Goal: Navigation & Orientation: Find specific page/section

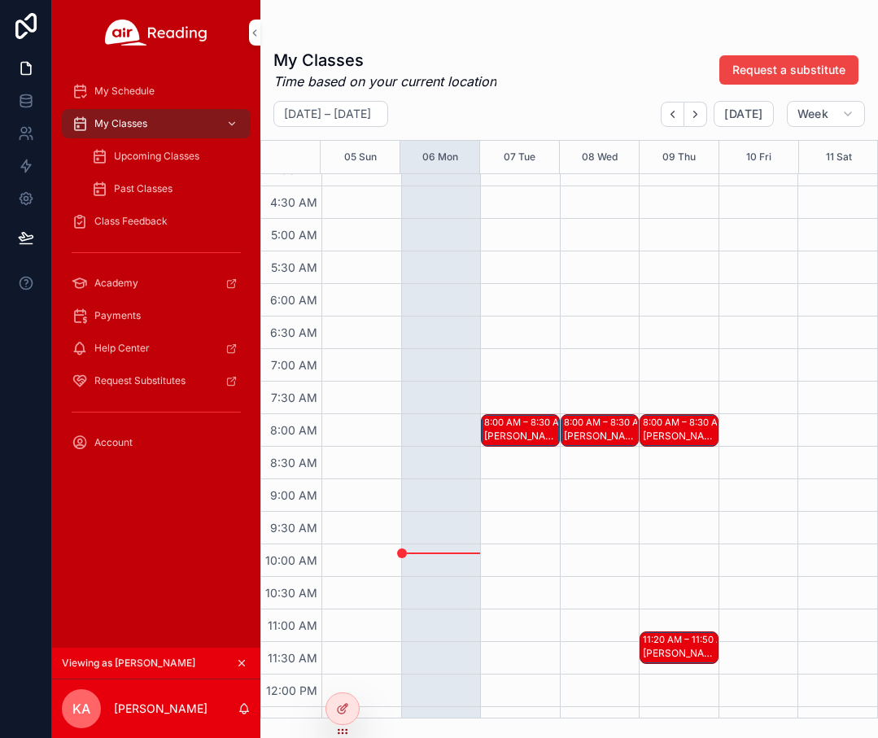
scroll to position [275, 0]
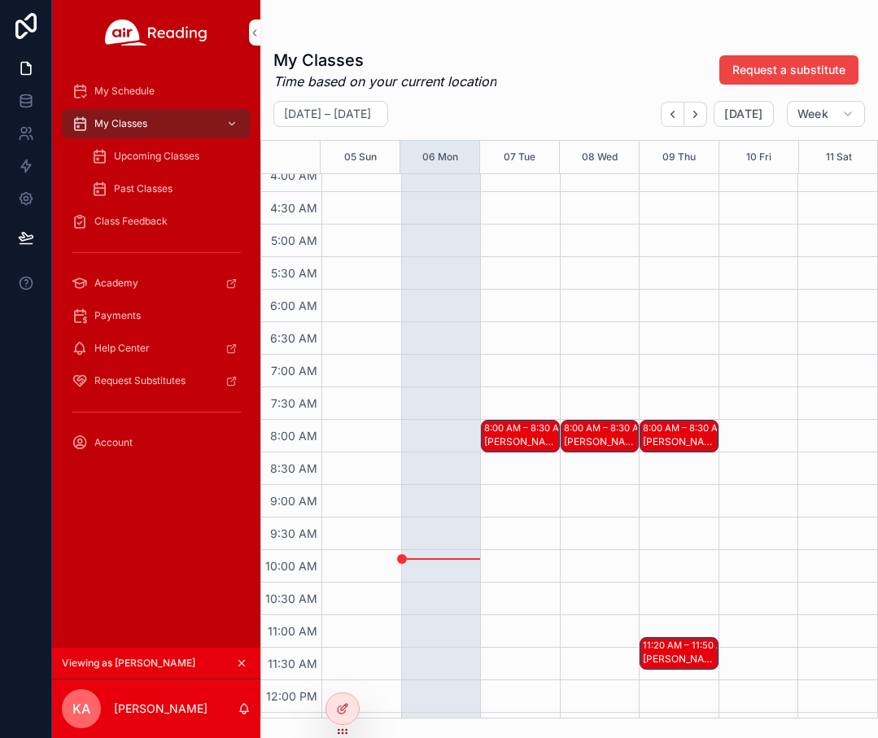
click at [0, 0] on icon at bounding box center [0, 0] width 0 height 0
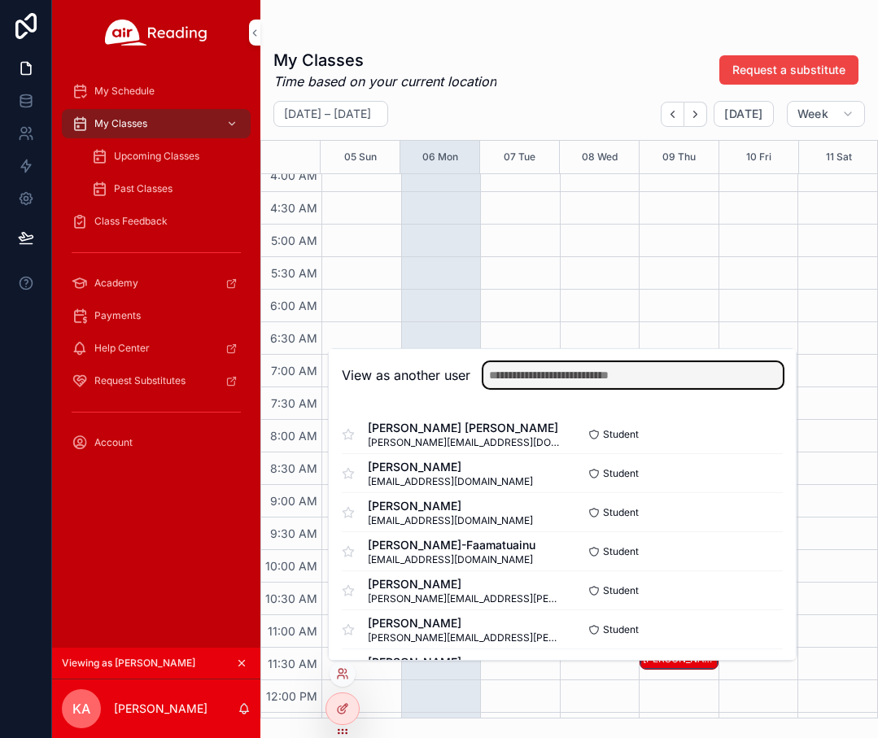
click at [598, 374] on input "text" at bounding box center [633, 375] width 300 height 26
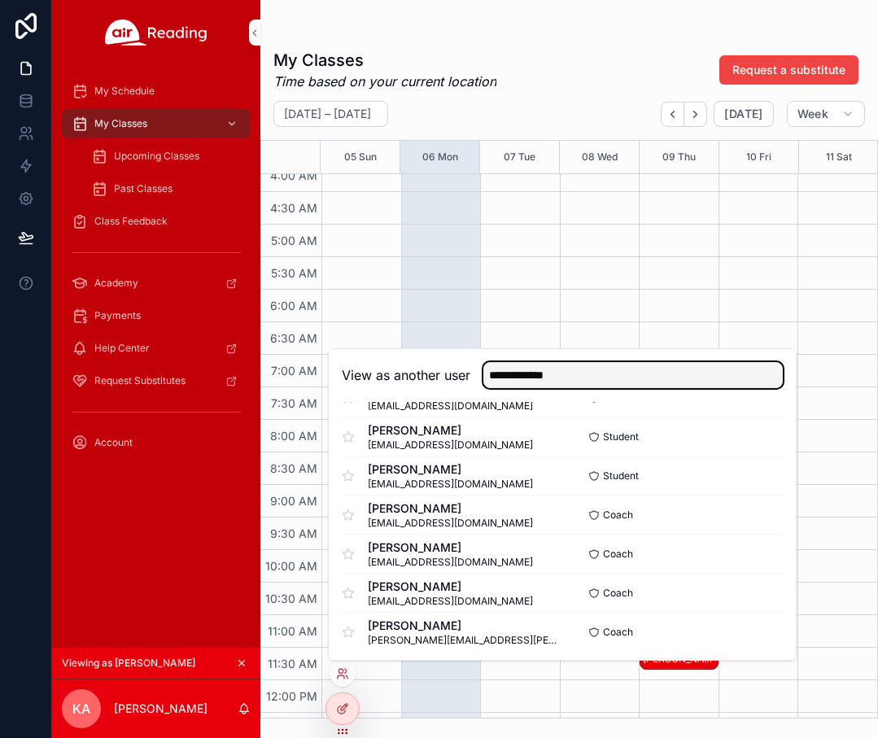
scroll to position [1331, 0]
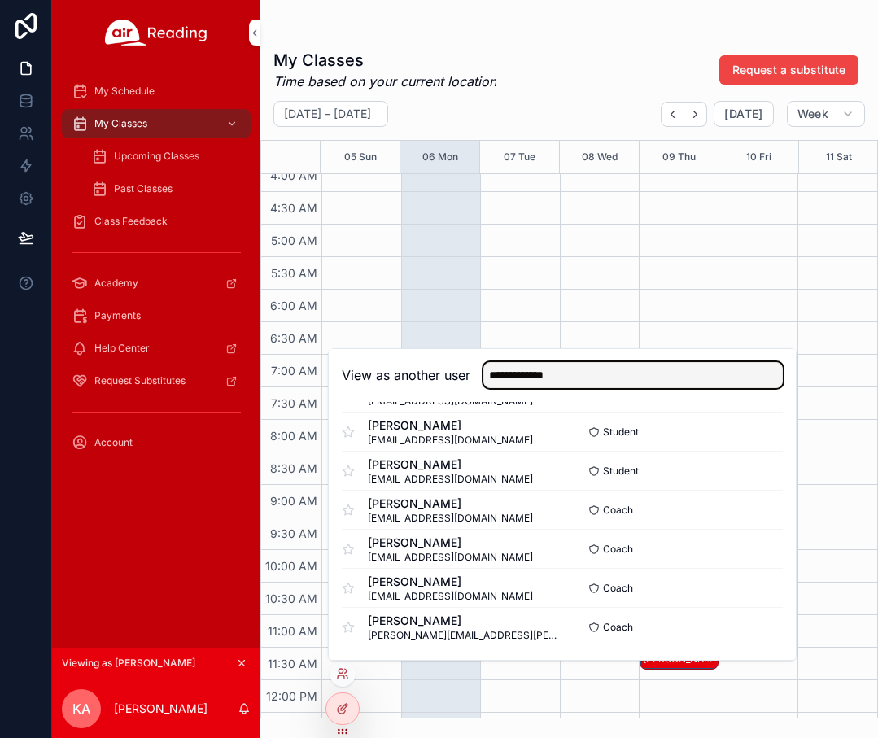
type input "**********"
click at [0, 0] on button "Select" at bounding box center [0, 0] width 0 height 0
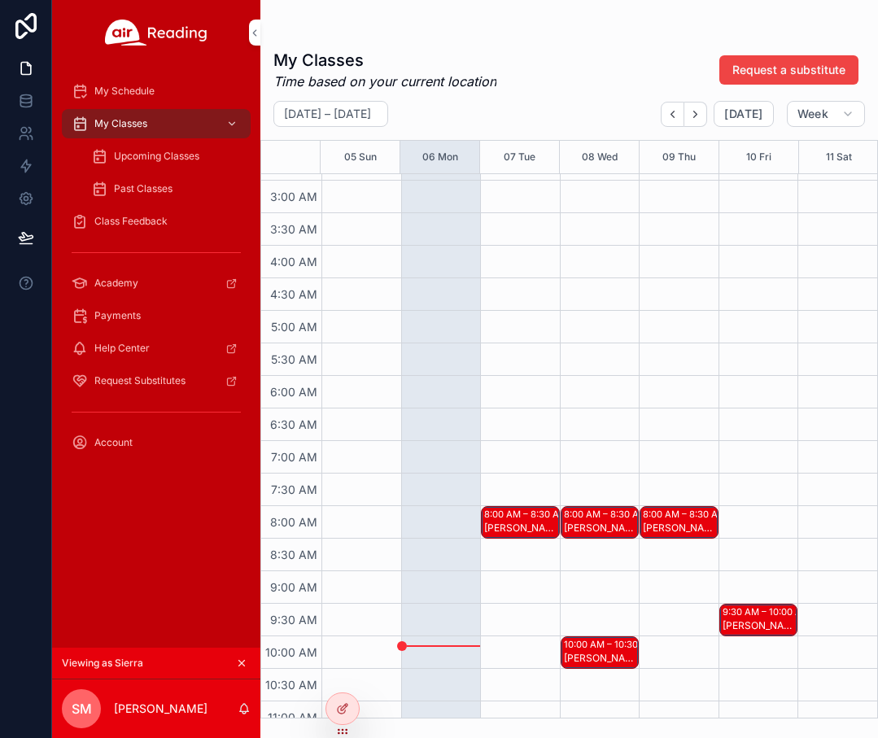
scroll to position [300, 0]
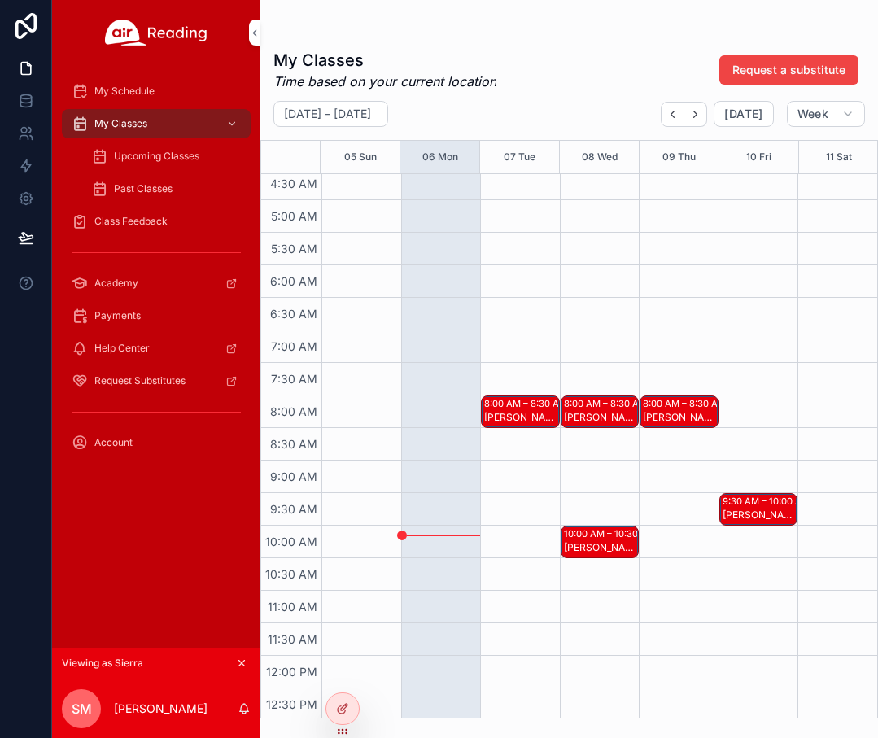
click at [138, 90] on span "My Schedule" at bounding box center [124, 91] width 60 height 13
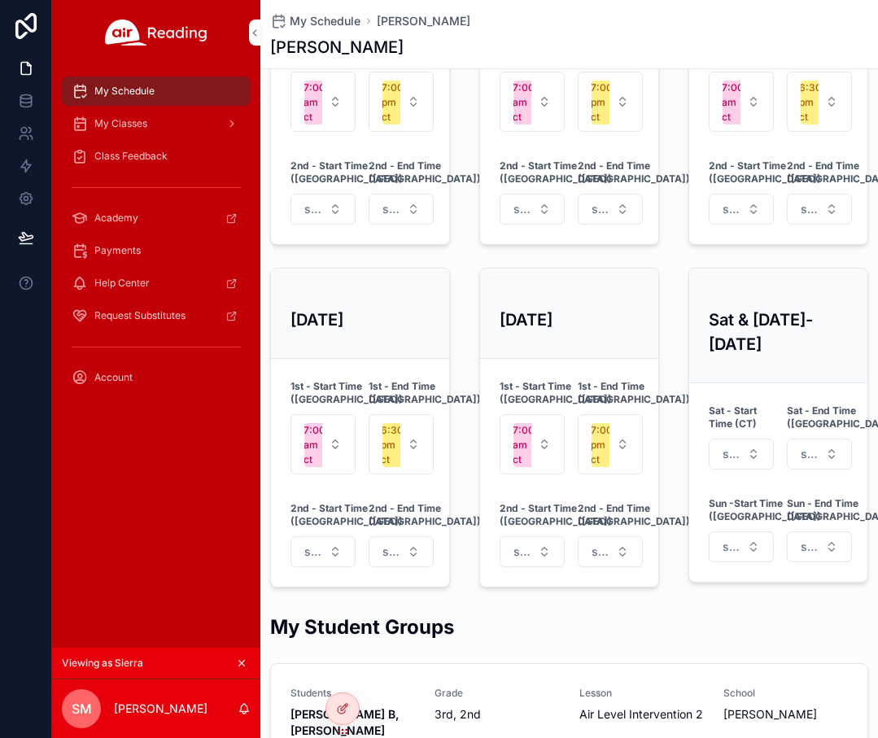
scroll to position [485, 0]
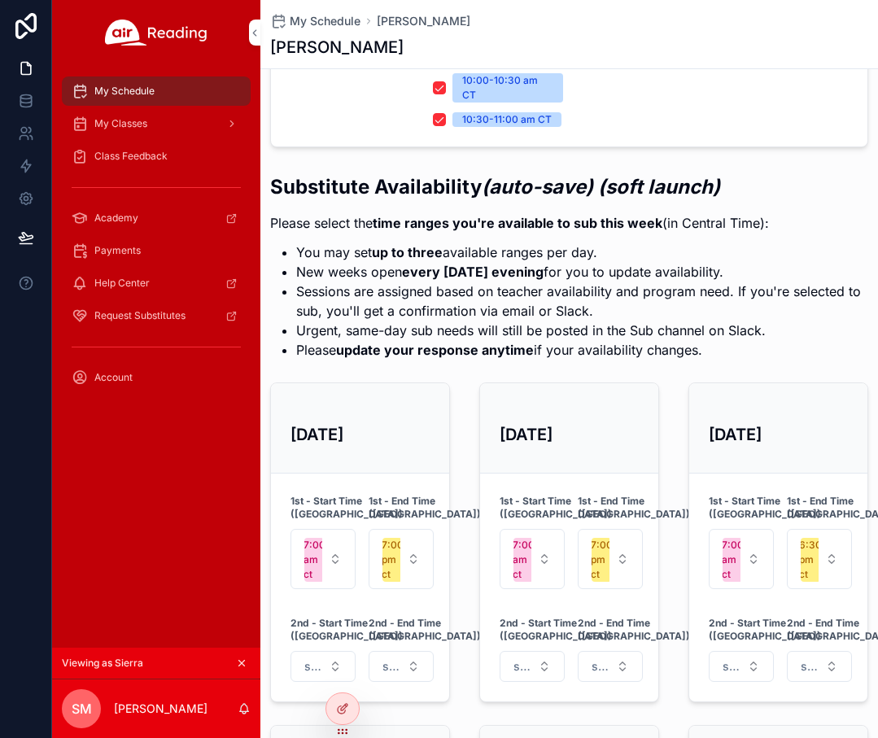
click at [0, 0] on icon at bounding box center [0, 0] width 0 height 0
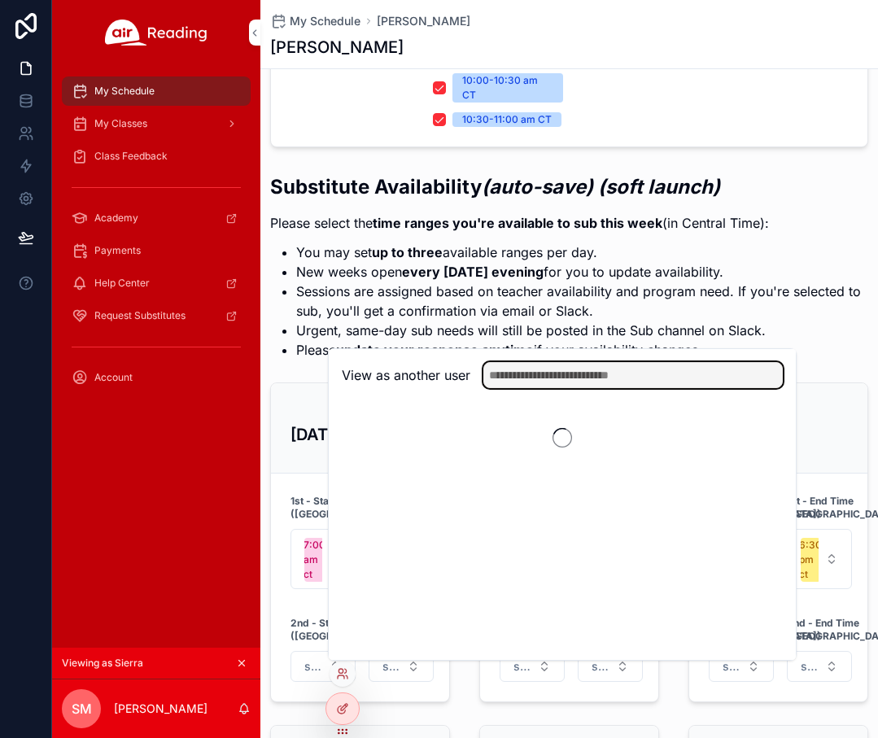
click at [597, 378] on input "text" at bounding box center [633, 375] width 300 height 26
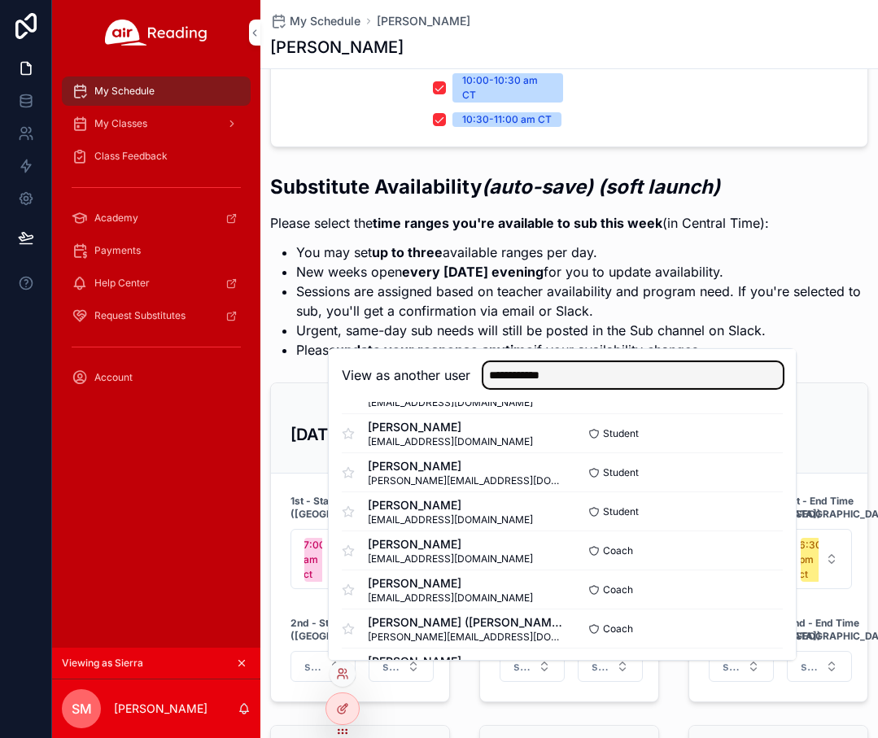
scroll to position [114, 0]
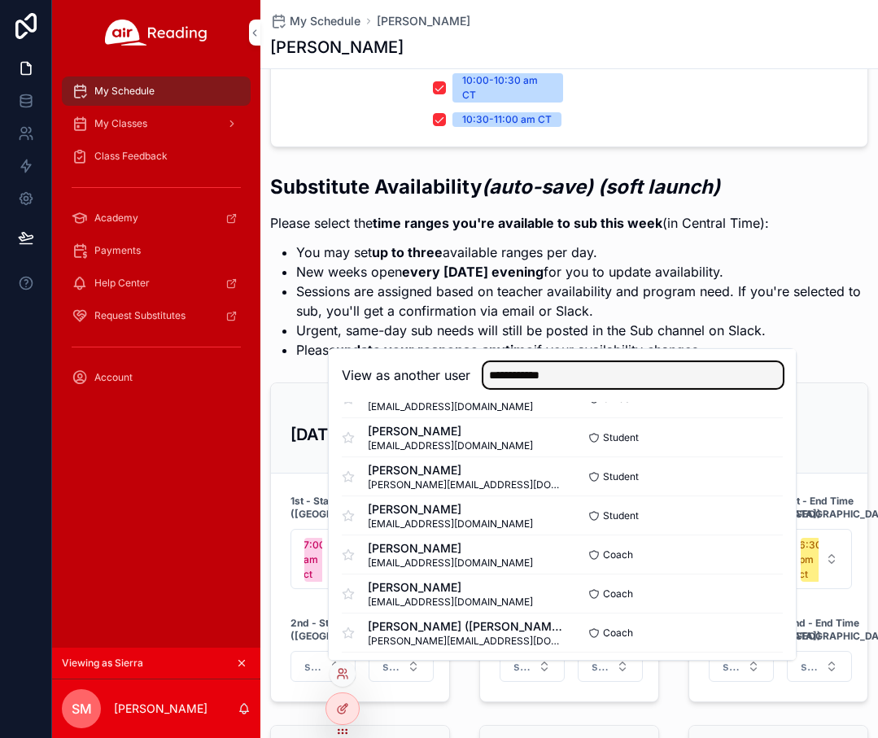
type input "**********"
click at [0, 0] on button "Select" at bounding box center [0, 0] width 0 height 0
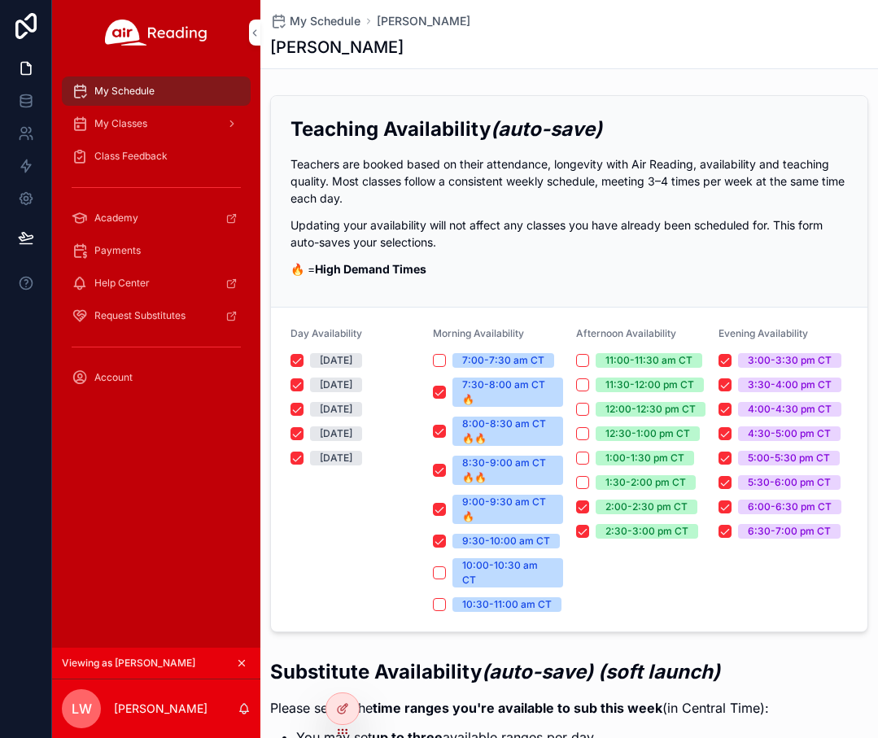
click at [124, 123] on span "My Classes" at bounding box center [120, 123] width 53 height 13
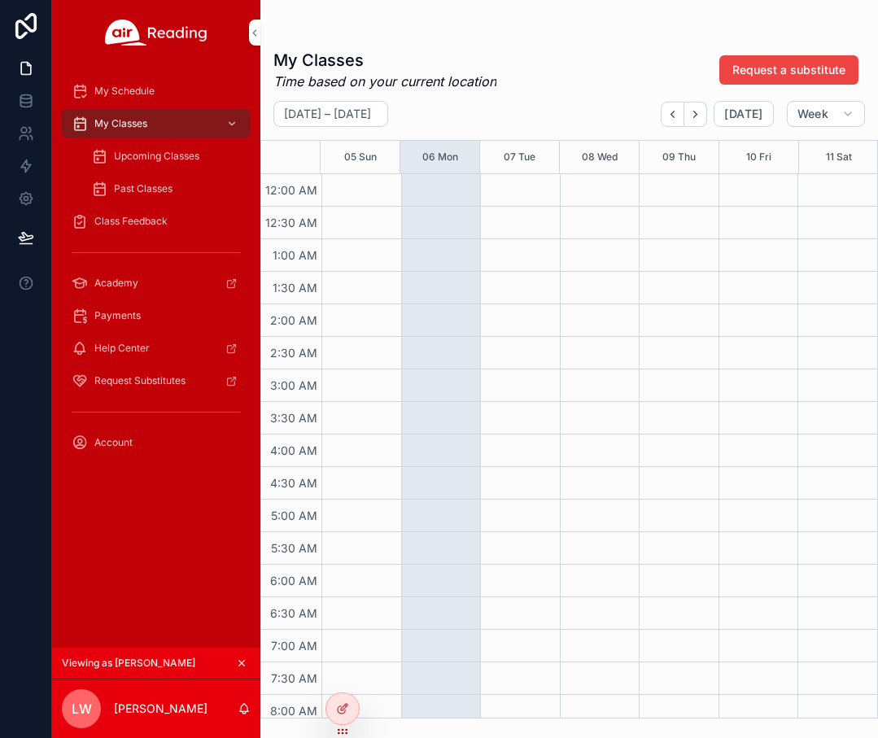
click at [117, 215] on span "Class Feedback" at bounding box center [130, 221] width 73 height 13
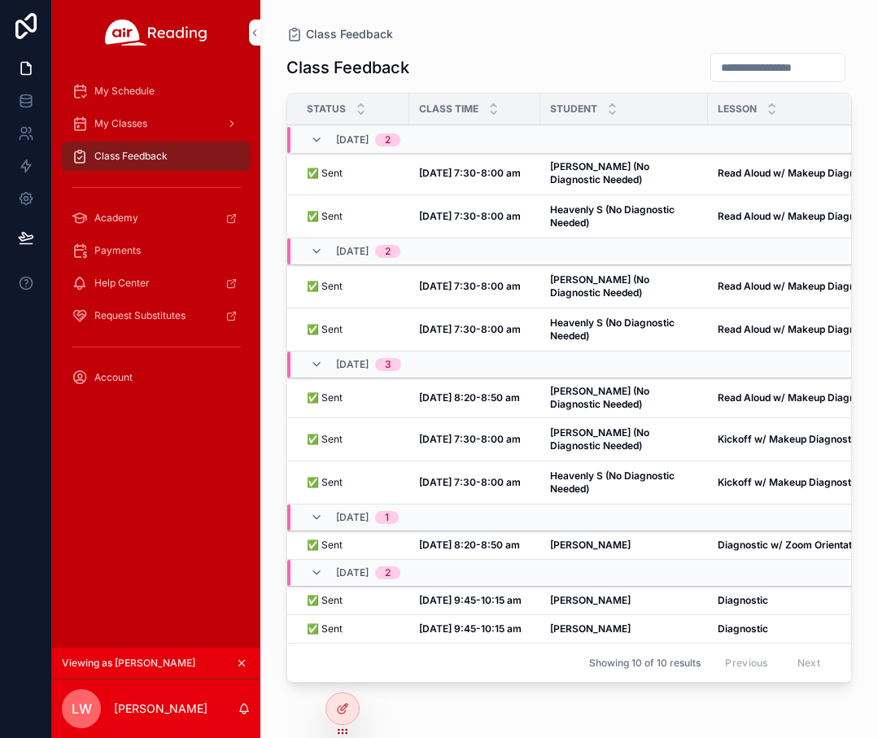
click at [120, 123] on span "My Classes" at bounding box center [120, 123] width 53 height 13
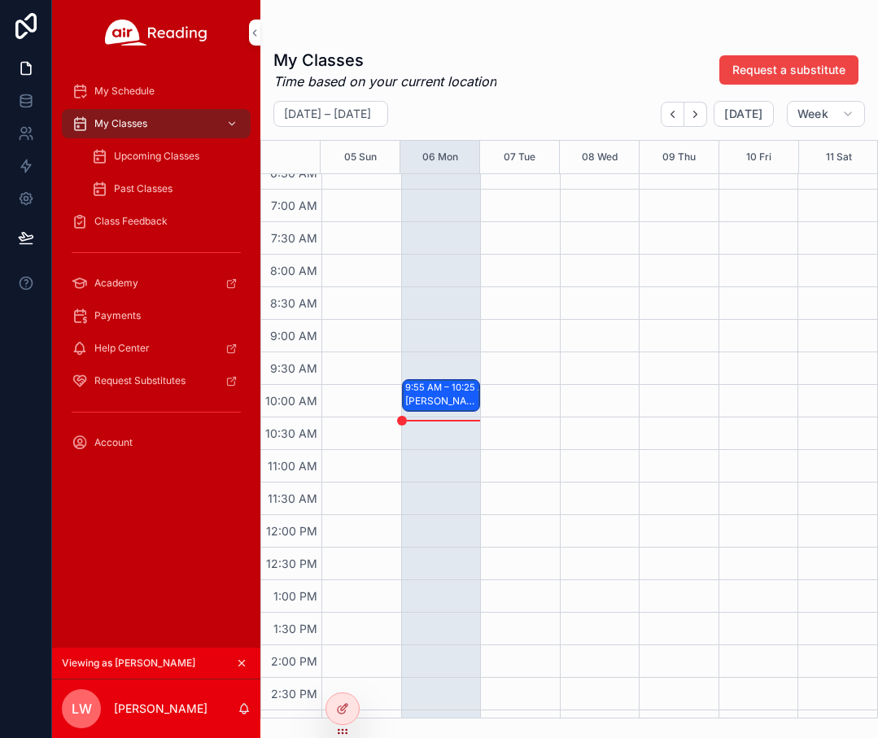
scroll to position [492, 0]
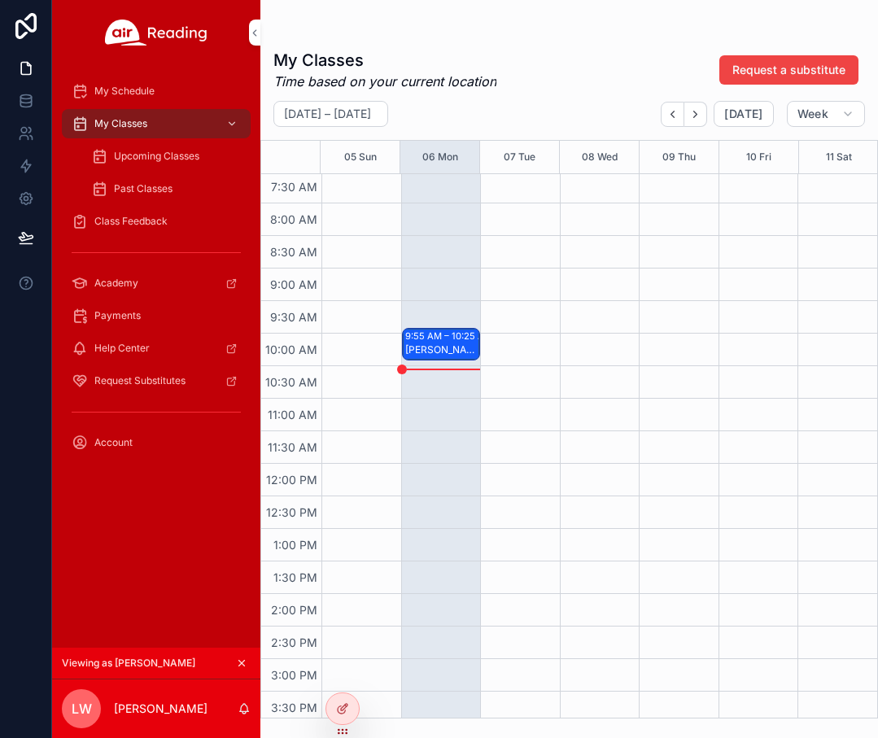
click at [426, 345] on div "[PERSON_NAME], Persephone M" at bounding box center [442, 349] width 74 height 13
